Goal: Transaction & Acquisition: Purchase product/service

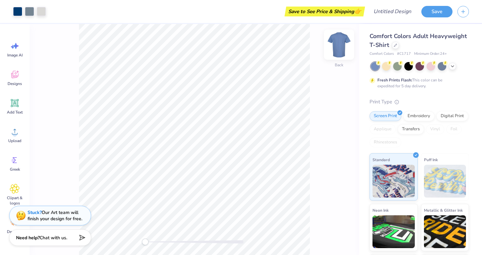
click at [336, 45] on img at bounding box center [339, 44] width 26 height 26
click at [412, 114] on div "Embroidery" at bounding box center [418, 115] width 31 height 10
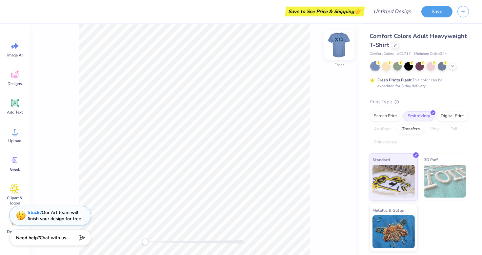
click at [337, 46] on img at bounding box center [339, 44] width 26 height 26
click at [386, 66] on div at bounding box center [386, 65] width 9 height 9
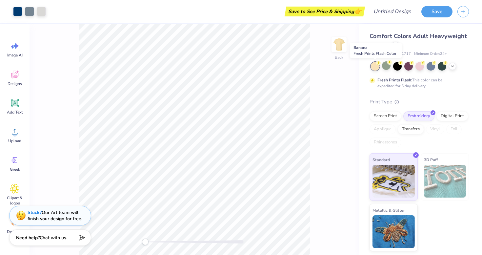
click at [377, 64] on circle at bounding box center [378, 63] width 5 height 5
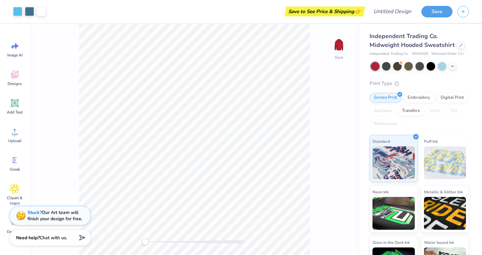
click at [449, 69] on div at bounding box center [420, 66] width 98 height 9
click at [452, 68] on icon at bounding box center [452, 65] width 5 height 5
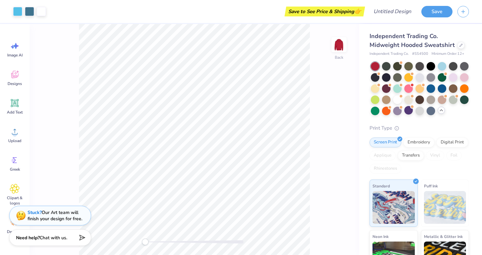
click at [405, 114] on div at bounding box center [420, 88] width 98 height 53
click at [411, 108] on div at bounding box center [412, 106] width 3 height 3
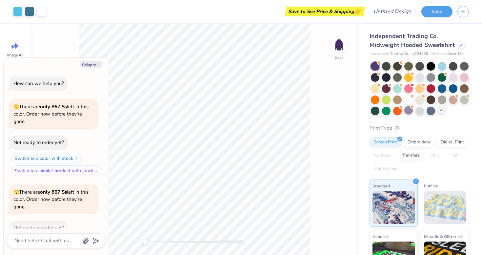
scroll to position [36, 0]
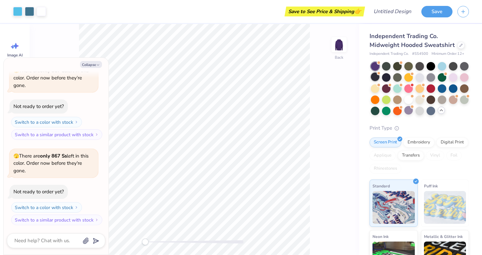
click at [376, 80] on div at bounding box center [375, 76] width 9 height 9
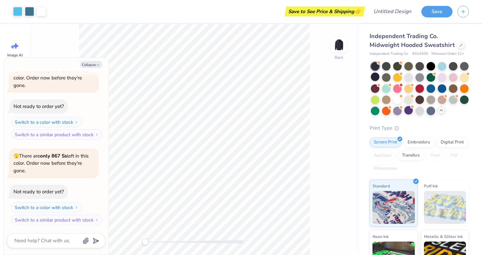
scroll to position [121, 0]
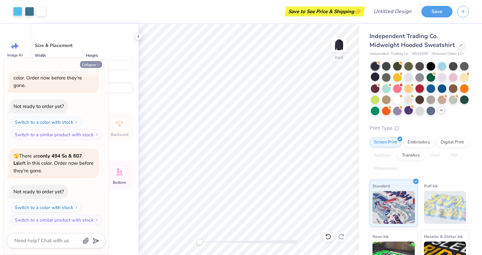
click at [99, 62] on button "Collapse" at bounding box center [91, 64] width 22 height 7
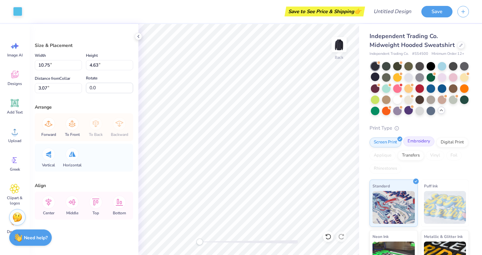
click at [418, 141] on div "Embroidery" at bounding box center [418, 141] width 31 height 10
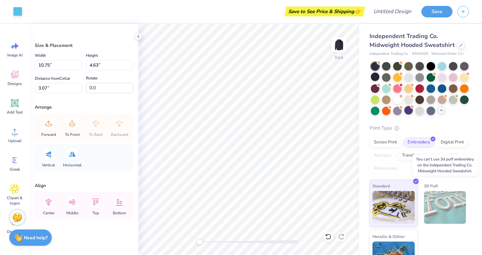
click at [428, 193] on img at bounding box center [445, 207] width 42 height 33
click at [439, 205] on img at bounding box center [445, 207] width 42 height 33
click at [453, 142] on div "Digital Print" at bounding box center [452, 141] width 32 height 10
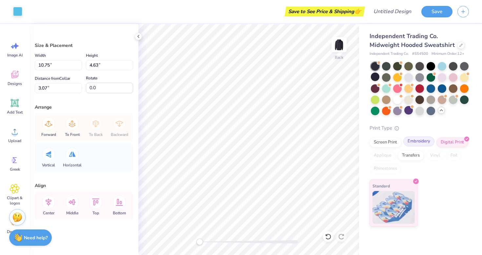
click at [424, 143] on div "Embroidery" at bounding box center [418, 141] width 31 height 10
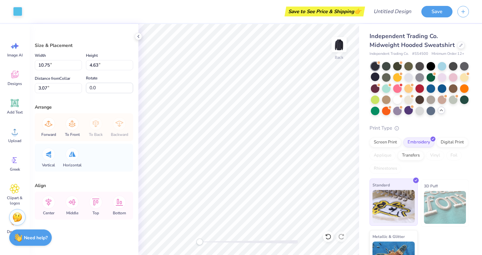
click at [393, 204] on img at bounding box center [393, 206] width 42 height 33
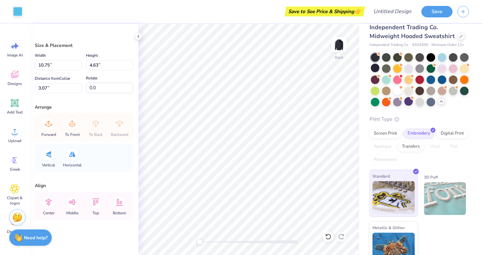
scroll to position [5, 0]
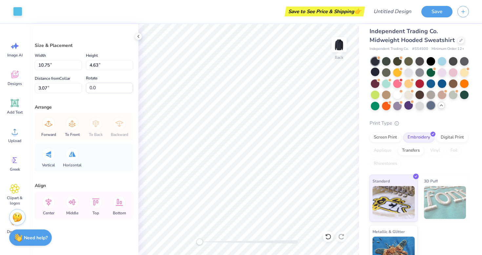
click at [431, 106] on div at bounding box center [431, 105] width 9 height 9
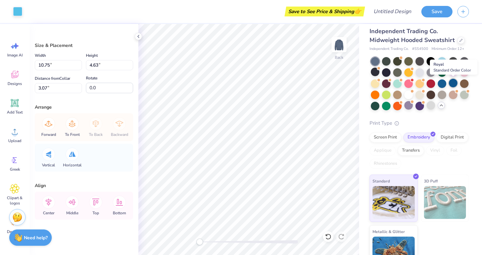
click at [453, 83] on div at bounding box center [453, 83] width 9 height 9
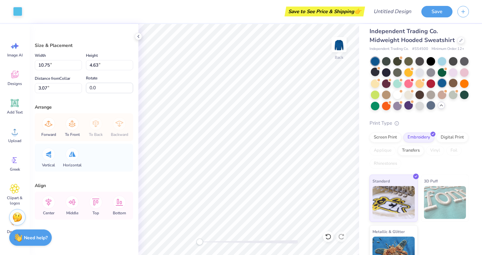
click at [442, 84] on div at bounding box center [442, 83] width 9 height 9
click at [376, 71] on div at bounding box center [375, 72] width 9 height 9
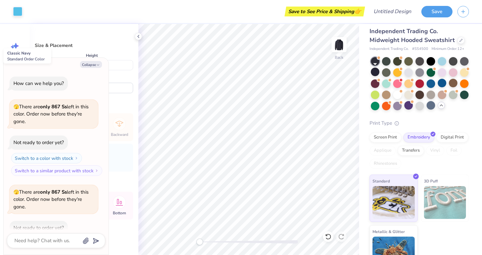
scroll to position [207, 0]
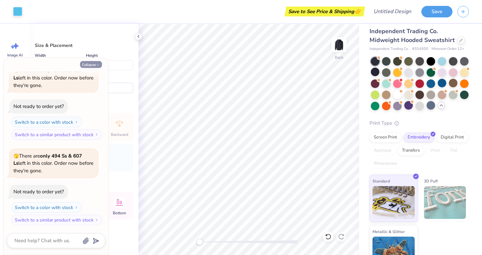
click at [95, 62] on button "Collapse" at bounding box center [91, 64] width 22 height 7
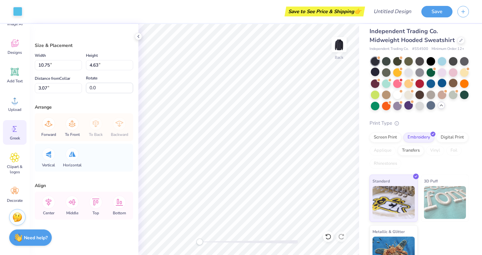
scroll to position [32, 0]
click at [14, 189] on circle at bounding box center [14, 187] width 5 height 5
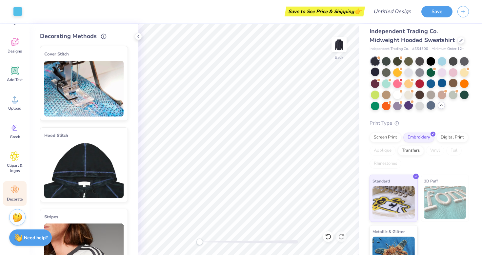
click at [87, 169] on img at bounding box center [83, 170] width 79 height 56
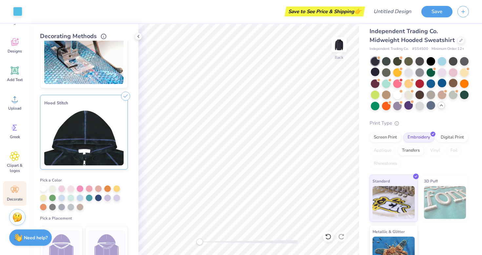
scroll to position [59, 0]
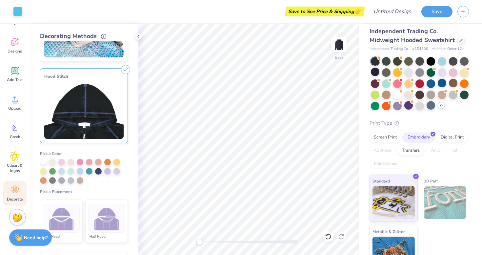
click at [43, 162] on div at bounding box center [43, 161] width 7 height 7
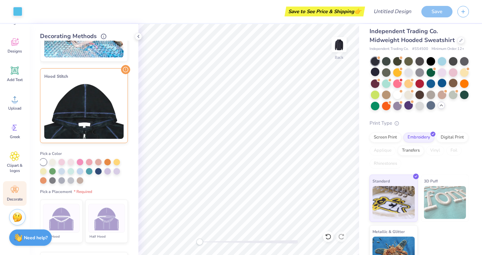
click at [86, 113] on img at bounding box center [83, 111] width 79 height 56
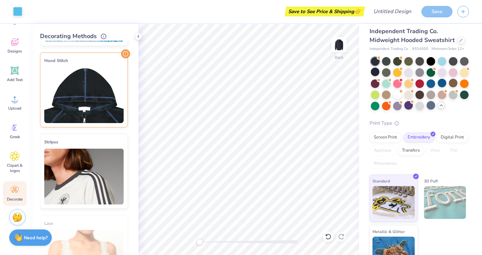
scroll to position [74, 0]
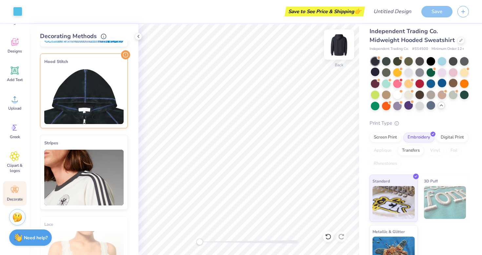
click at [339, 48] on img at bounding box center [339, 44] width 26 height 26
click at [72, 96] on img at bounding box center [83, 96] width 79 height 56
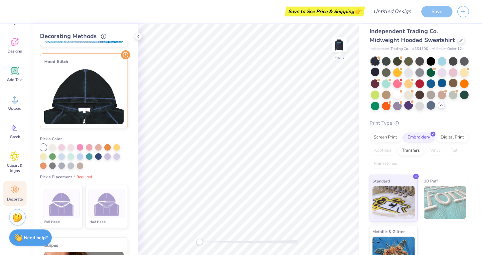
click at [103, 210] on img at bounding box center [106, 203] width 25 height 25
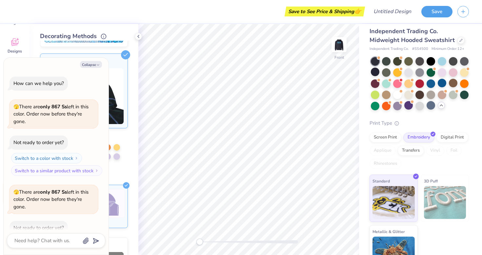
scroll to position [254, 0]
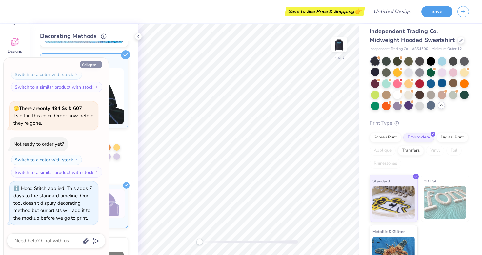
click at [98, 65] on polyline "button" at bounding box center [98, 65] width 2 height 1
type textarea "x"
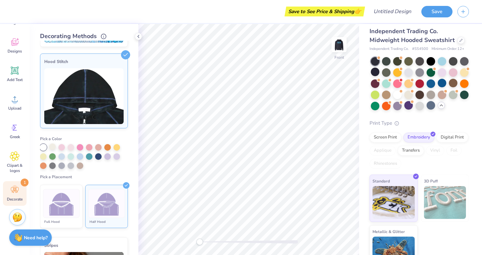
click at [52, 148] on div at bounding box center [52, 146] width 7 height 7
click at [43, 147] on div at bounding box center [43, 146] width 7 height 7
click at [91, 80] on img at bounding box center [83, 96] width 79 height 56
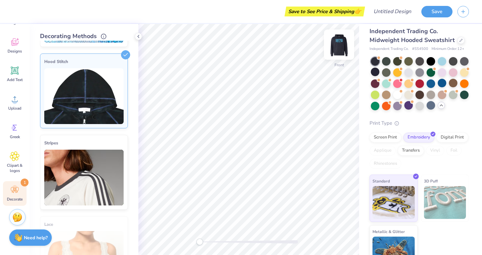
click at [340, 45] on img at bounding box center [339, 44] width 26 height 26
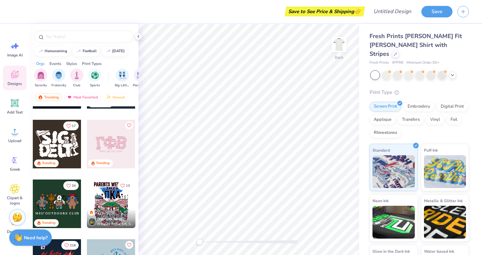
scroll to position [406, 0]
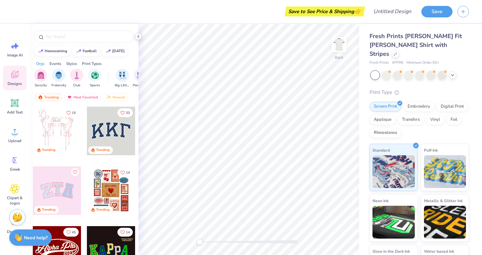
click at [139, 39] on icon at bounding box center [138, 36] width 5 height 5
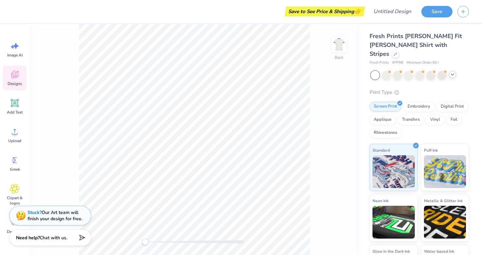
click at [452, 72] on icon at bounding box center [452, 74] width 5 height 5
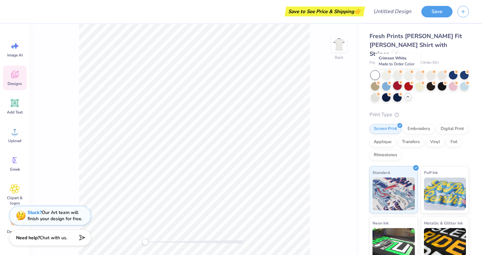
click at [399, 81] on div at bounding box center [397, 85] width 9 height 9
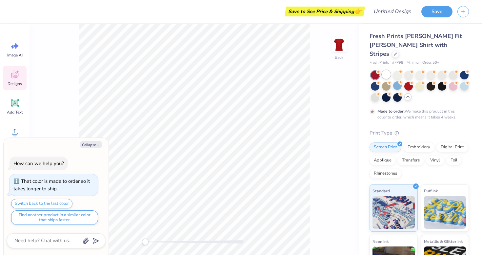
click at [387, 70] on div at bounding box center [386, 74] width 9 height 9
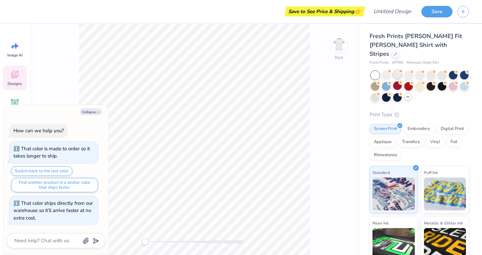
click at [396, 70] on div at bounding box center [397, 74] width 9 height 9
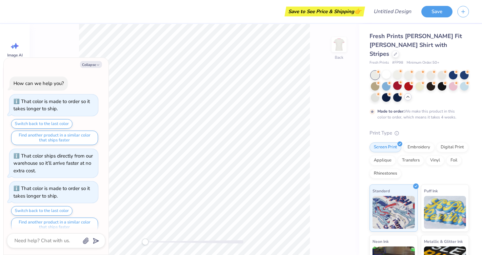
scroll to position [7, 0]
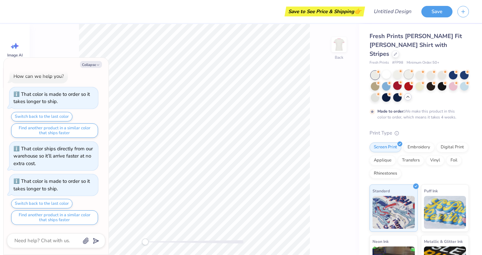
click at [406, 70] on div at bounding box center [408, 74] width 9 height 9
click at [417, 70] on div at bounding box center [419, 74] width 9 height 9
click at [429, 70] on div at bounding box center [431, 74] width 9 height 9
click at [90, 65] on button "Collapse" at bounding box center [91, 64] width 22 height 7
type textarea "x"
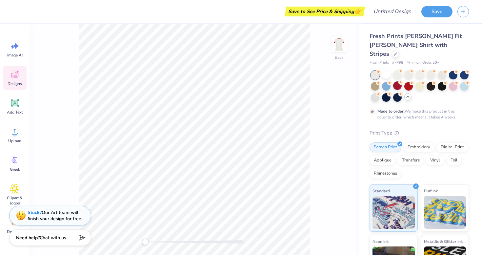
click at [18, 80] on div "Designs" at bounding box center [15, 78] width 24 height 25
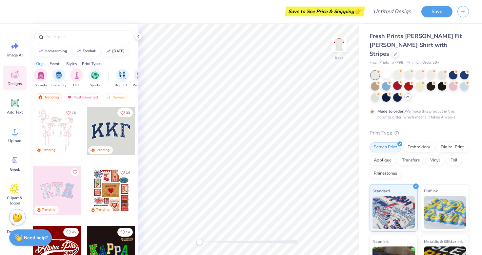
scroll to position [8, 0]
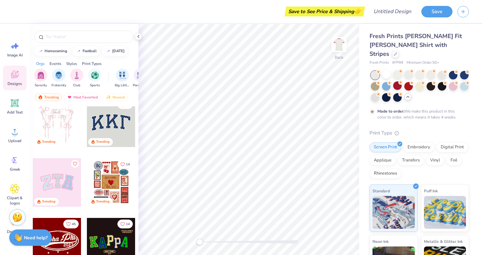
click at [107, 124] on div at bounding box center [111, 122] width 49 height 49
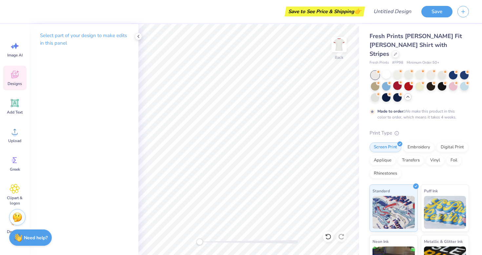
click at [14, 74] on icon at bounding box center [15, 75] width 10 height 10
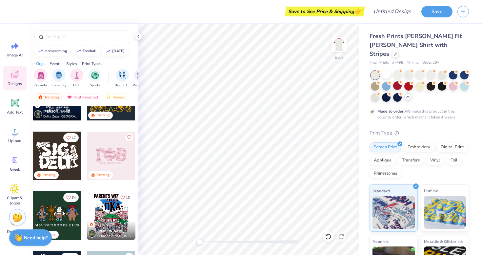
scroll to position [385, 0]
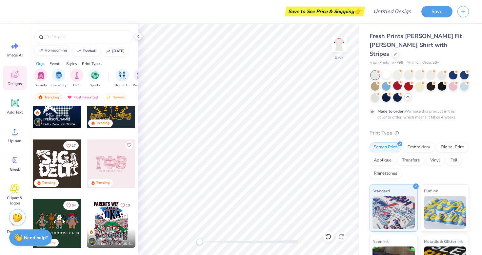
click at [63, 53] on button "homecoming" at bounding box center [52, 51] width 36 height 10
type input "homecoming"
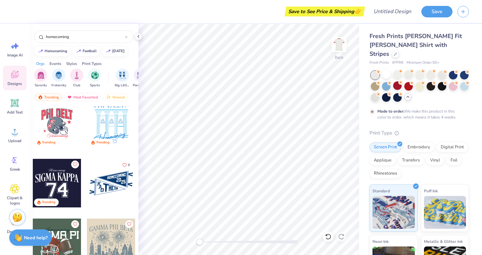
scroll to position [189, 0]
